Goal: Information Seeking & Learning: Learn about a topic

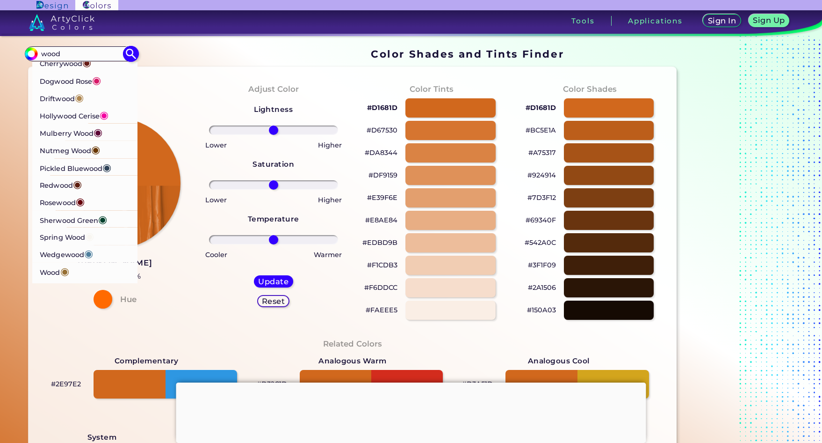
scroll to position [124, 0]
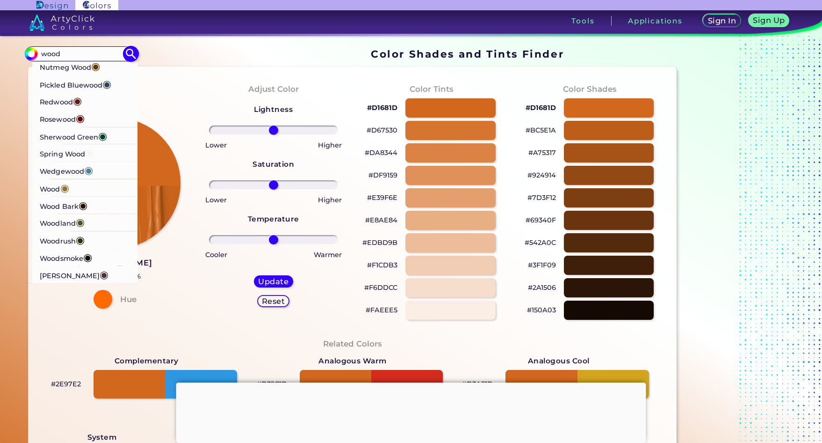
type input "wood"
click at [51, 189] on p "Wood ◉" at bounding box center [54, 187] width 29 height 17
type input "#966f33"
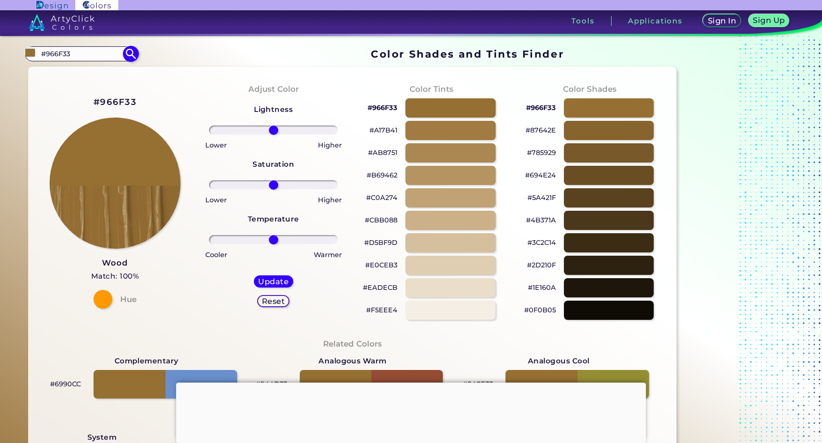
drag, startPoint x: 57, startPoint y: 59, endPoint x: 45, endPoint y: 59, distance: 12.2
click at [45, 59] on input "#966F33" at bounding box center [81, 53] width 87 height 13
type input "#"
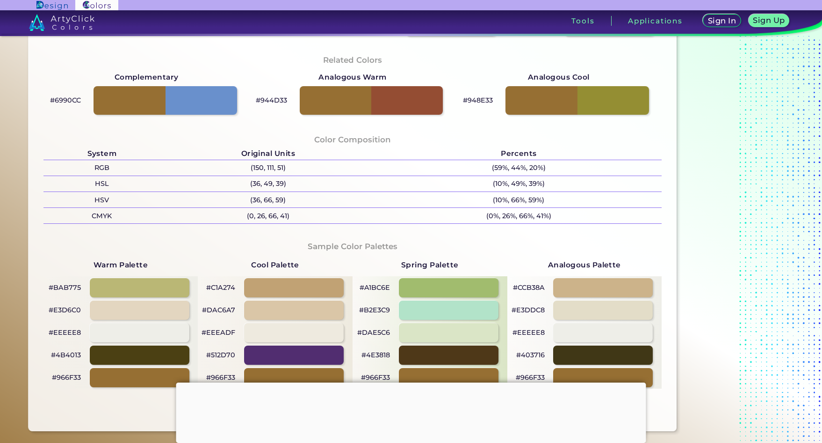
scroll to position [374, 0]
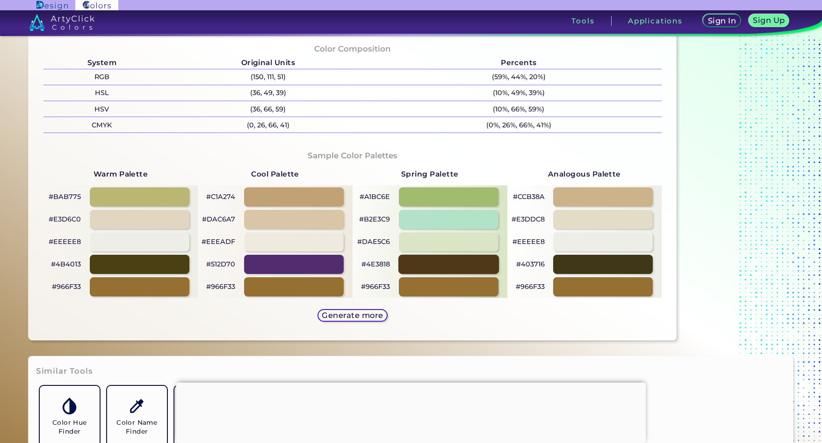
type input "wood"
click at [409, 263] on div at bounding box center [449, 264] width 101 height 19
type input "#4e3818"
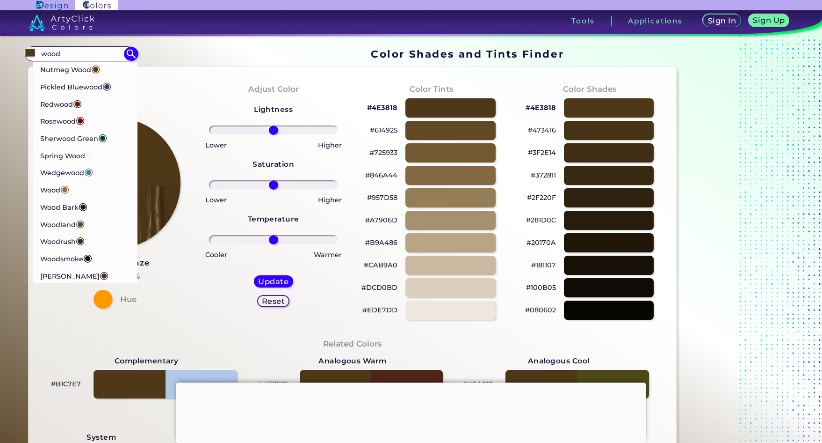
click at [161, 52] on section "#4e3818 wood Burly Wood ◉ Cedar Wood ◉ Cherrywood ◉ Dogwood Rose ◉ Driftwood ◉ …" at bounding box center [353, 54] width 656 height 18
click at [100, 51] on input "wood" at bounding box center [81, 53] width 87 height 13
drag, startPoint x: 68, startPoint y: 51, endPoint x: 13, endPoint y: 52, distance: 55.7
click at [13, 52] on div "Color Shades Finder #4e3818 wood Burly Wood ◉ Cedar Wood ◉ Cherrywood ◉ Dogwood…" at bounding box center [411, 381] width 822 height 691
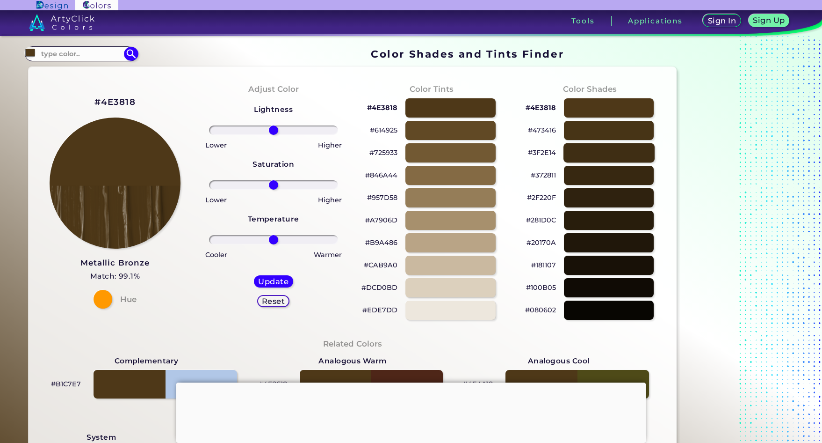
click at [606, 151] on div at bounding box center [609, 152] width 91 height 19
type input "#3f2e14"
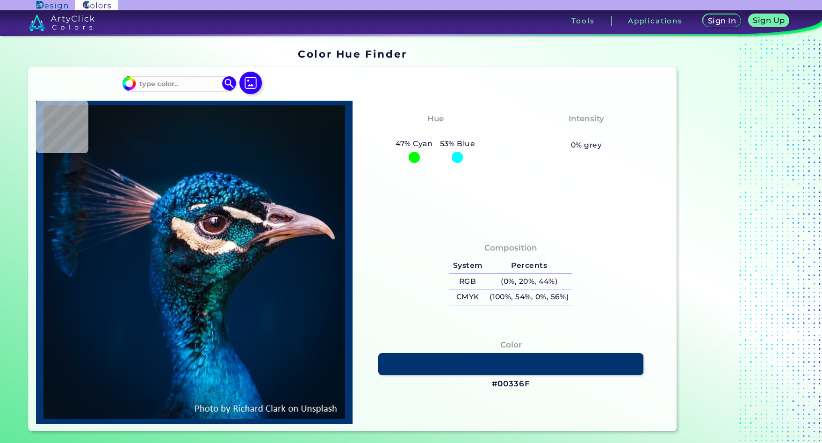
click at [203, 80] on input at bounding box center [179, 83] width 87 height 13
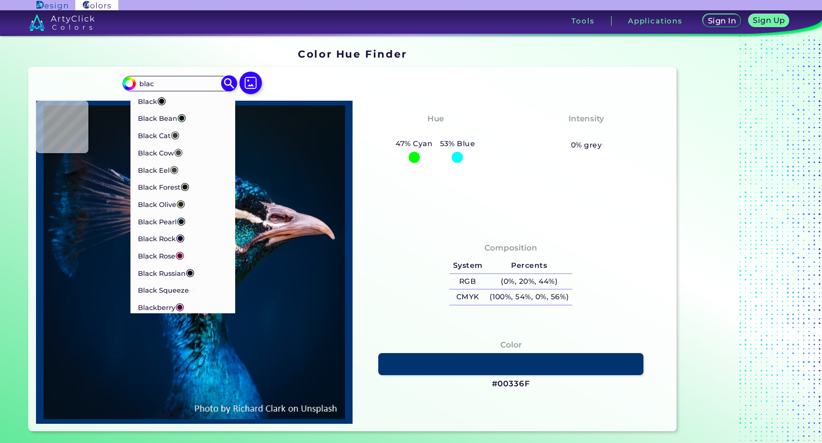
type input "black"
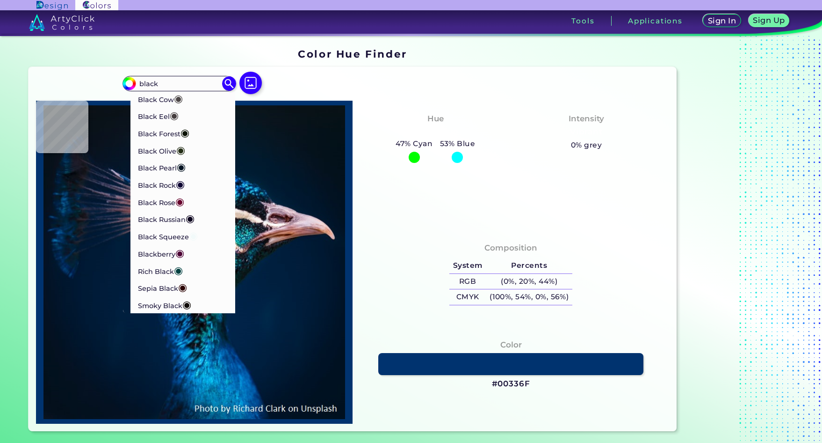
type input "#071a17"
type input "#071A17"
type input "#002142"
type input "#00203f"
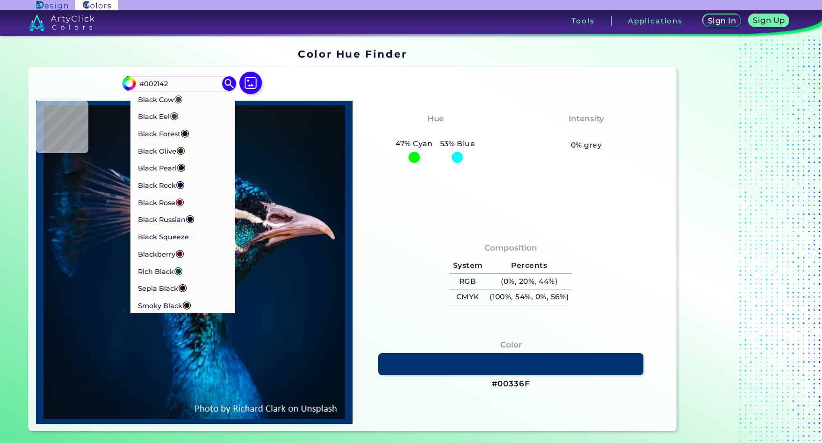
type input "#00203F"
type input "#001f3e"
type input "#001F3E"
type input "#001d3b"
type input "#001D3B"
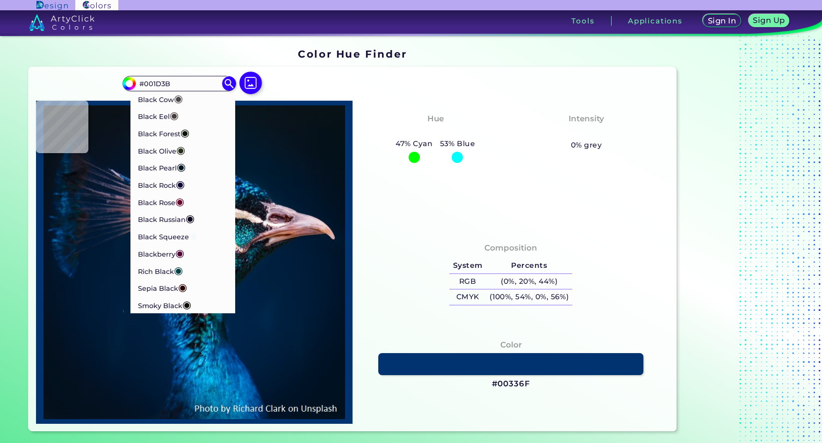
type input "#011c3a"
type input "#011C3A"
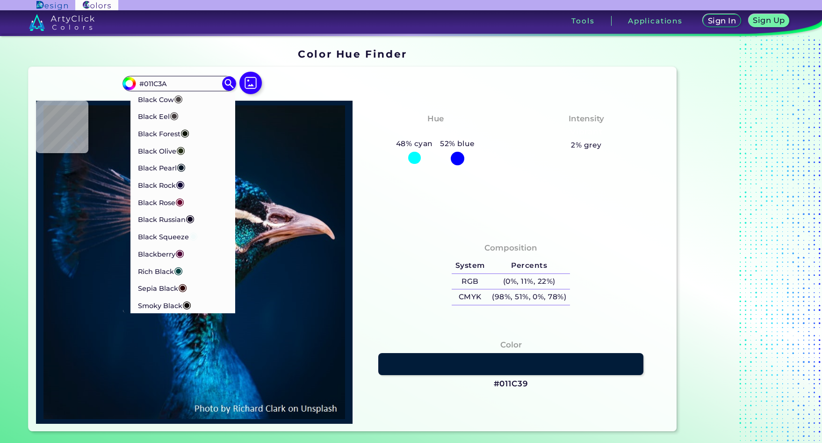
type input "#011c39"
type input "#011C39"
type input "#001b38"
type input "#001B38"
type input "#011c39"
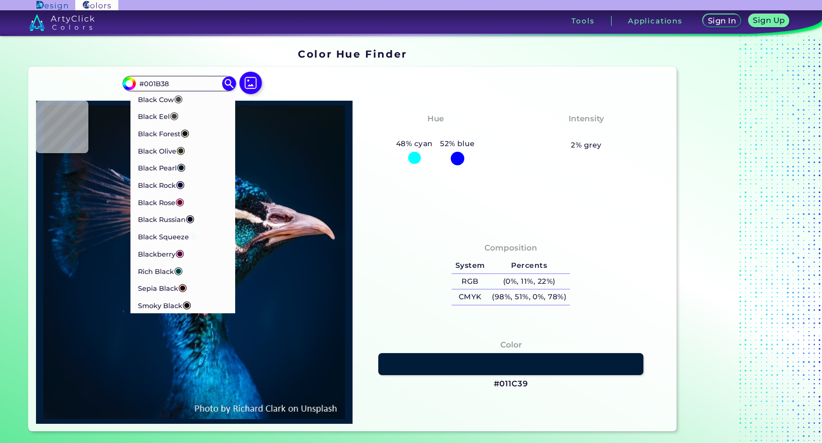
type input "#011C39"
type input "#011c3a"
type input "#011C3A"
type input "#0e1822"
type input "#0E1822"
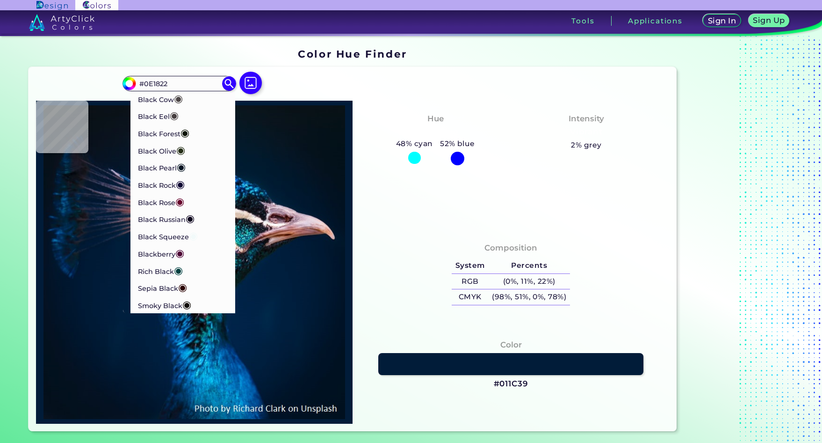
type input "#805054"
type input "#001d35"
type input "#001D35"
type input "#031a2a"
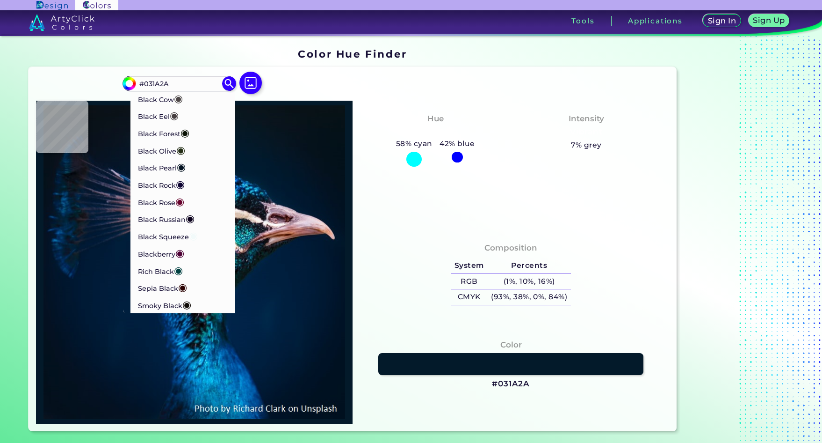
scroll to position [71, 0]
drag, startPoint x: 174, startPoint y: 80, endPoint x: 125, endPoint y: 79, distance: 48.7
click at [125, 79] on div "#031a2a #031A2A Almost Black ◉ Black ◉ Black Bean ◉ Black Cat ◉ Black Cow ◉ Bla…" at bounding box center [179, 83] width 113 height 15
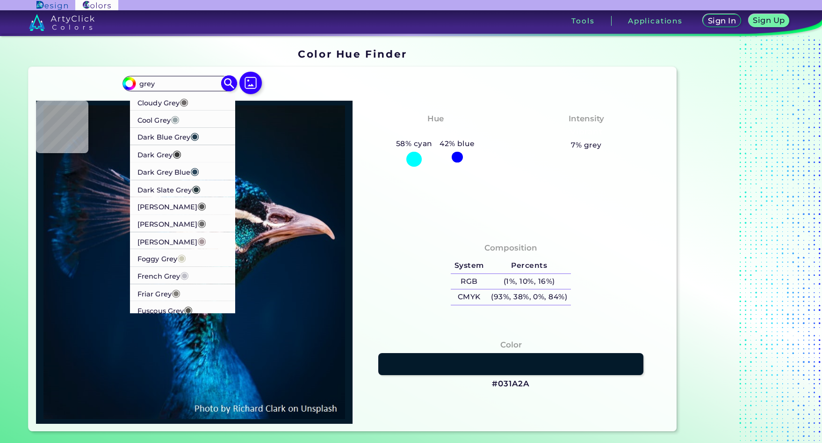
scroll to position [281, 0]
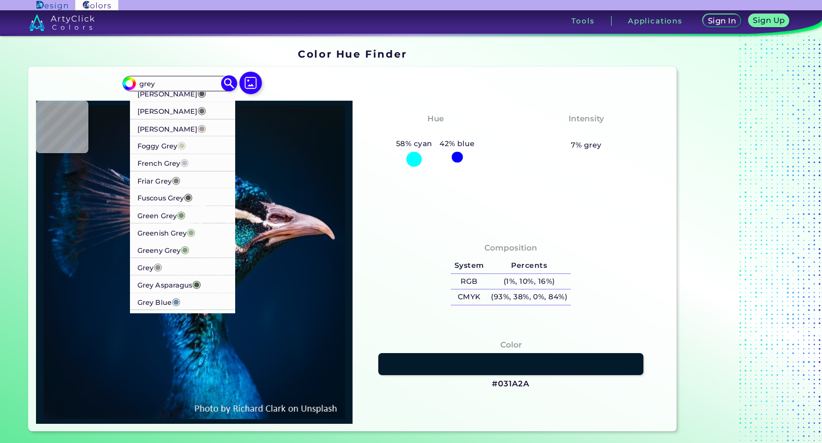
type input "grey"
click at [189, 269] on li "Grey ◉" at bounding box center [183, 265] width 105 height 17
type input "#929591"
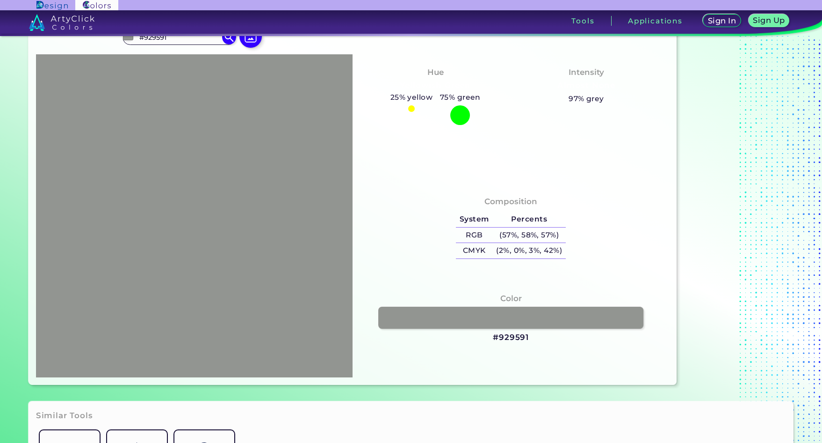
scroll to position [0, 0]
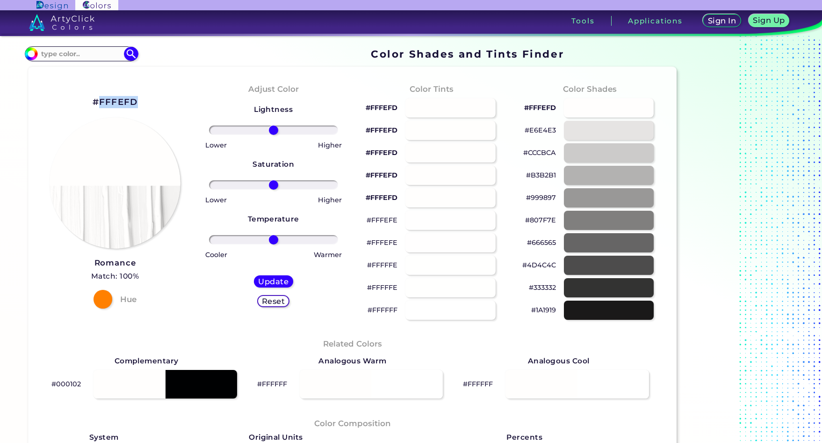
drag, startPoint x: 143, startPoint y: 104, endPoint x: 101, endPoint y: 102, distance: 42.6
click at [101, 102] on div "#FFFEFD Romance Match: 100% Hue" at bounding box center [115, 201] width 159 height 255
copy h2 "FFFEFD"
drag, startPoint x: 138, startPoint y: 255, endPoint x: 95, endPoint y: 258, distance: 43.2
click at [95, 258] on div "#FFFEFD Romance Match: 100% Hue" at bounding box center [115, 201] width 159 height 255
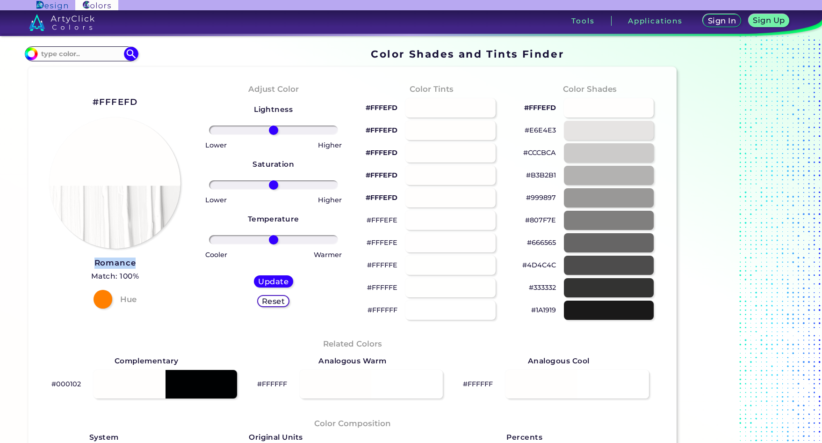
copy h3 "Romance"
click at [426, 308] on div at bounding box center [450, 309] width 91 height 19
type input "#ffffff"
drag, startPoint x: 139, startPoint y: 103, endPoint x: 102, endPoint y: 105, distance: 36.5
click at [102, 105] on div "#FFFFFF White Match: 100% Hue" at bounding box center [115, 201] width 159 height 255
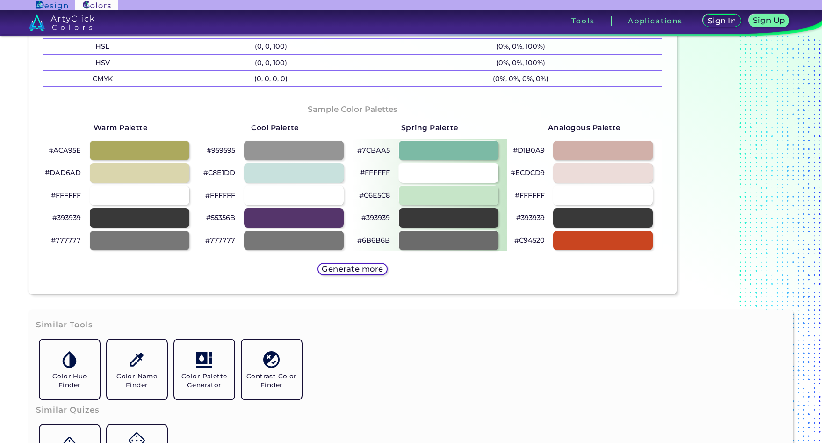
scroll to position [421, 0]
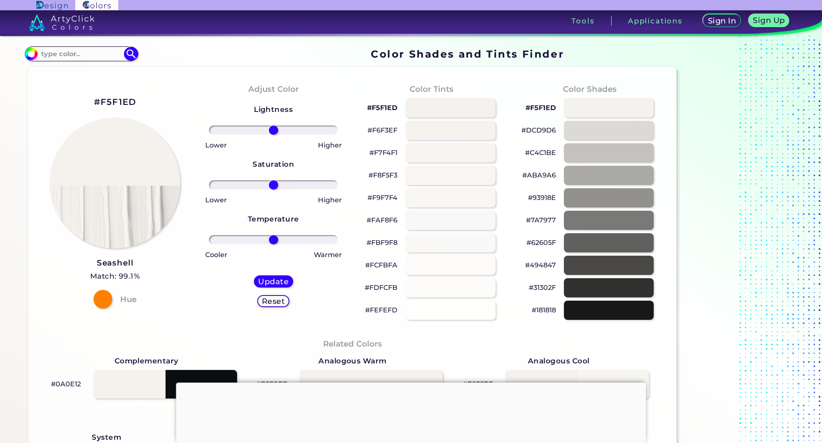
click at [124, 264] on h3 "Seashell" at bounding box center [115, 262] width 50 height 11
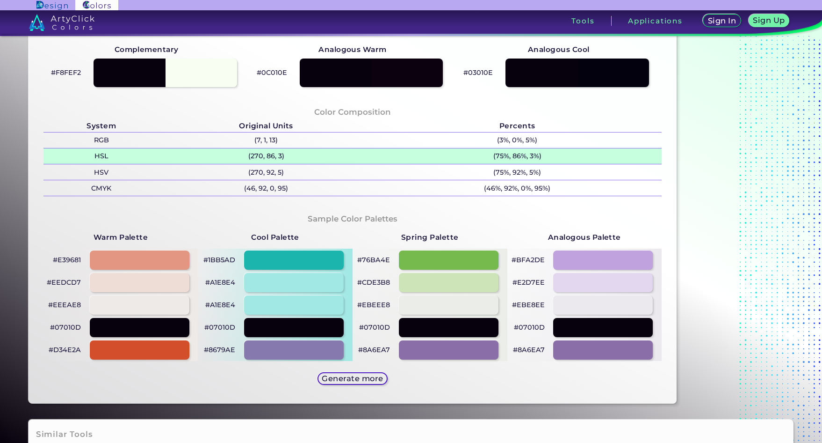
scroll to position [374, 0]
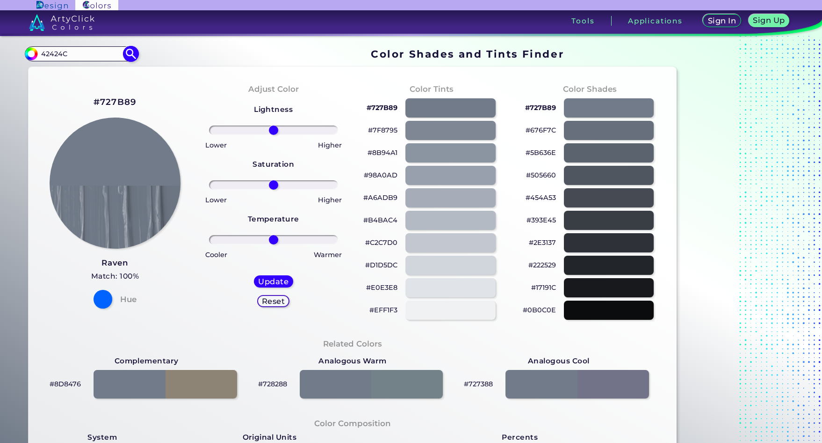
type input "42424C"
click at [131, 56] on img at bounding box center [131, 54] width 16 height 16
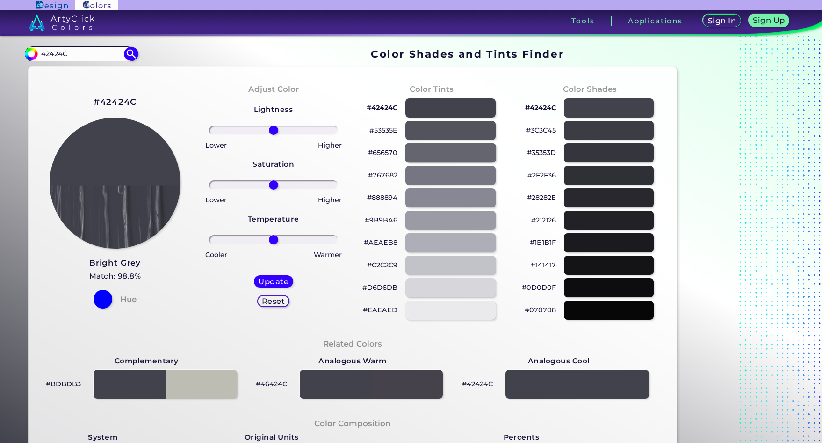
click at [469, 145] on div at bounding box center [450, 152] width 91 height 19
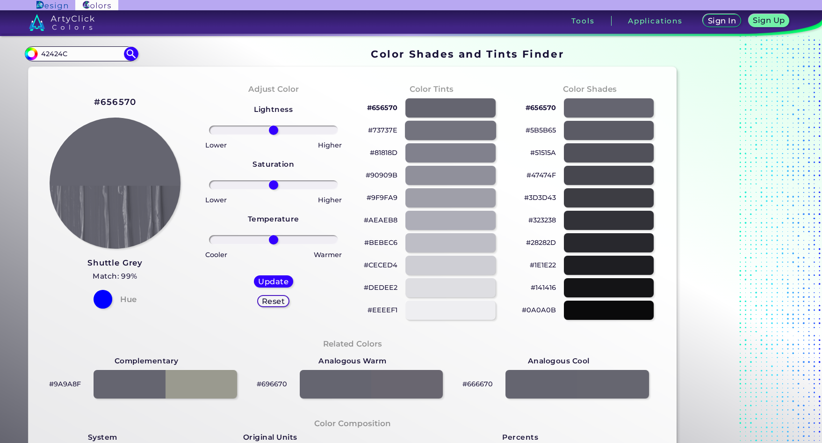
click at [459, 126] on div at bounding box center [450, 130] width 91 height 19
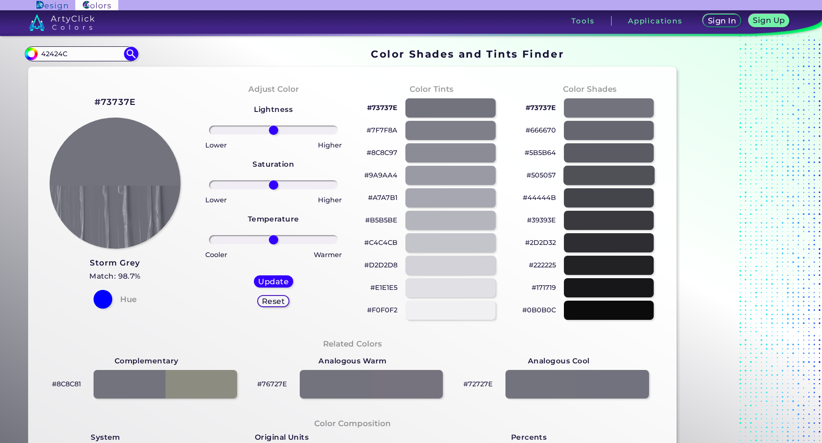
click at [606, 166] on div at bounding box center [609, 175] width 91 height 19
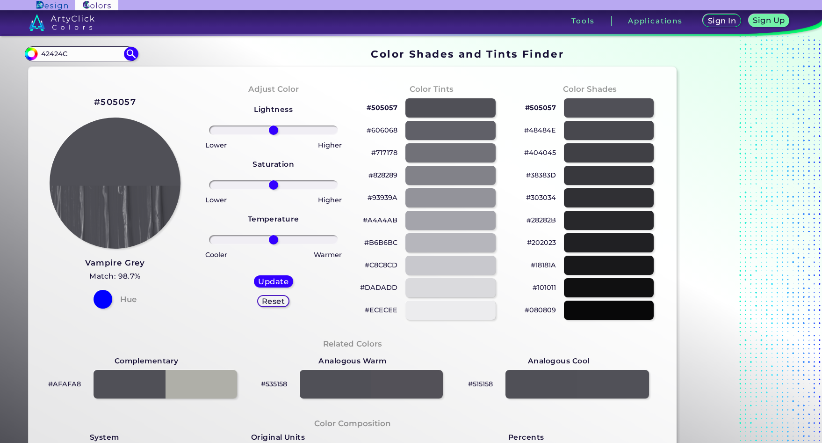
click at [609, 119] on div "#48484E" at bounding box center [591, 130] width 144 height 22
click at [607, 106] on div at bounding box center [609, 107] width 91 height 19
click at [607, 133] on div at bounding box center [609, 130] width 91 height 19
type input "#48484e"
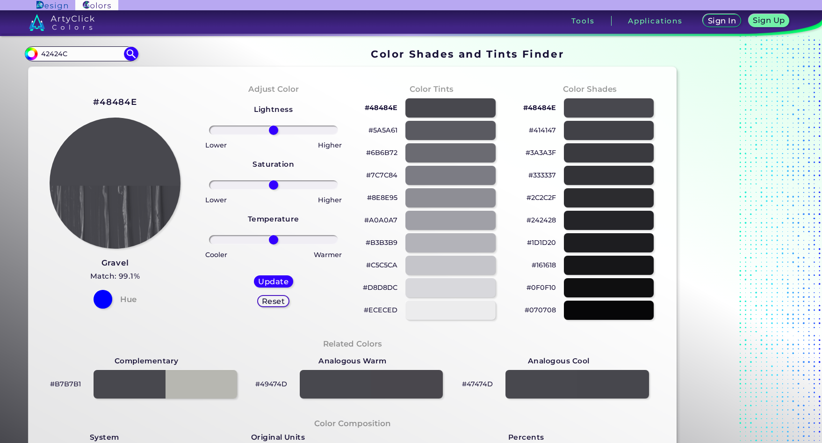
click at [102, 261] on h3 "Gravel" at bounding box center [115, 262] width 50 height 11
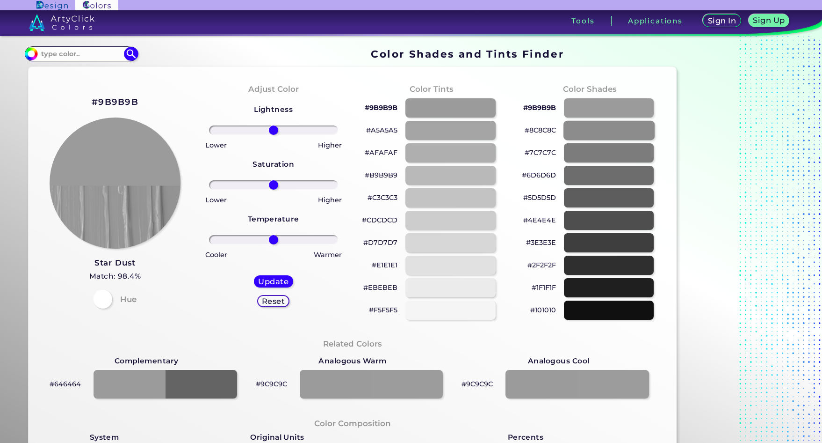
click at [599, 126] on div at bounding box center [609, 130] width 91 height 19
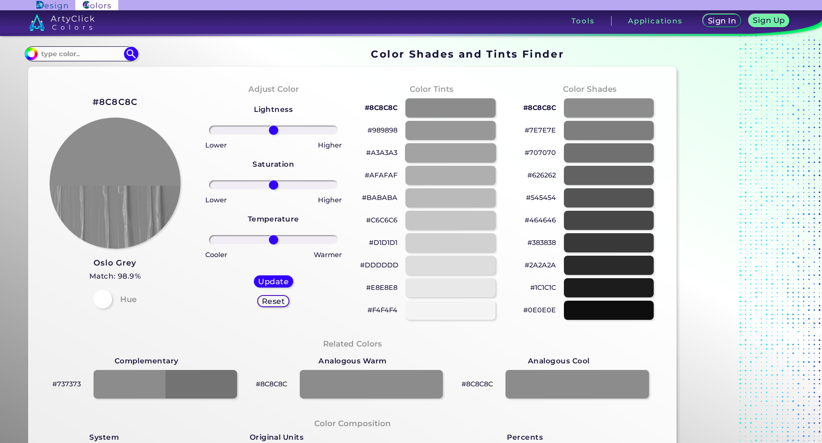
click at [443, 145] on div at bounding box center [450, 152] width 91 height 19
type input "#a3a3a3"
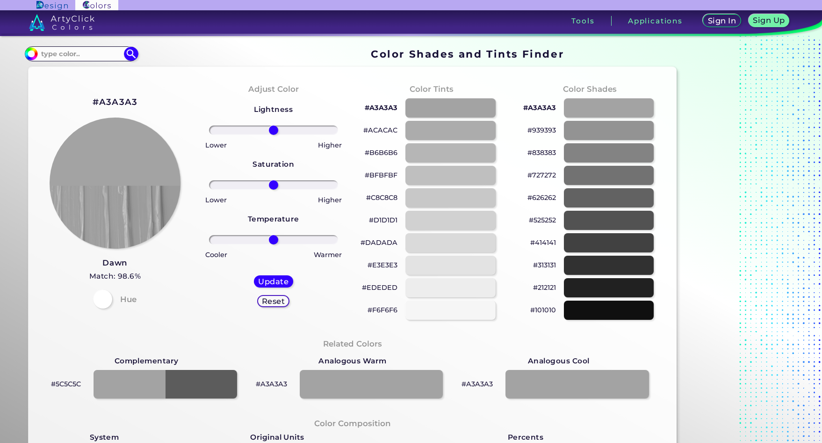
click at [109, 265] on h3 "Dawn" at bounding box center [115, 262] width 52 height 11
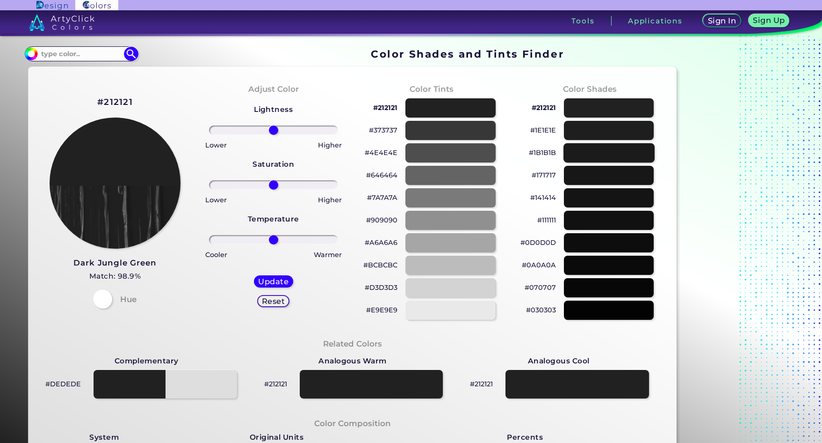
click at [600, 154] on div at bounding box center [609, 152] width 91 height 19
click at [602, 198] on div at bounding box center [609, 197] width 91 height 19
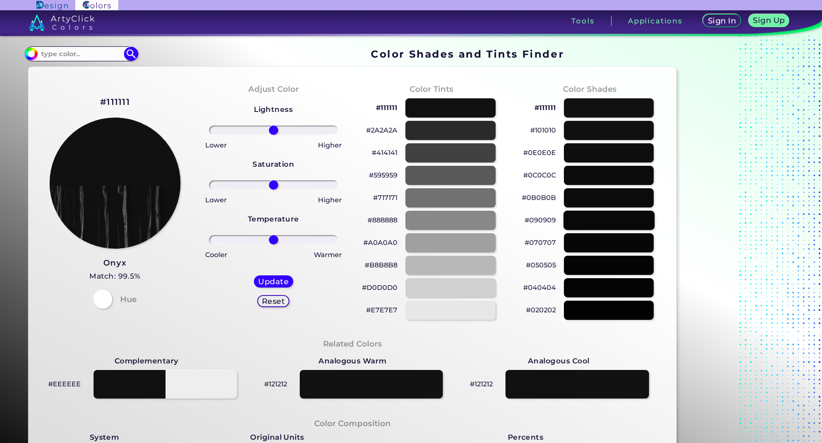
click at [606, 230] on div "#090909" at bounding box center [591, 220] width 144 height 22
click at [607, 271] on div at bounding box center [609, 264] width 91 height 19
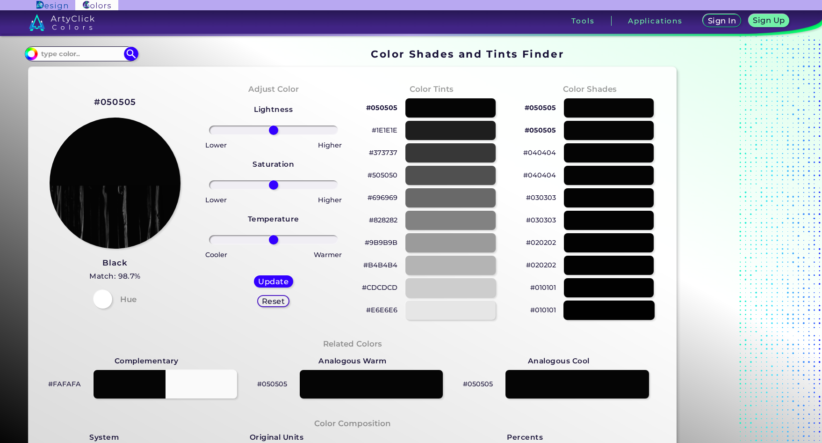
click at [611, 316] on div at bounding box center [609, 309] width 91 height 19
type input "#010101"
